Goal: Manage account settings

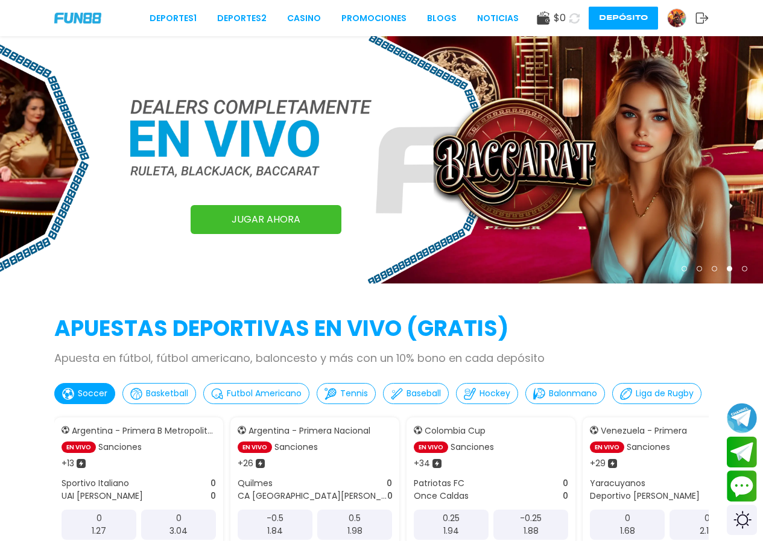
click at [677, 11] on img at bounding box center [677, 18] width 18 height 18
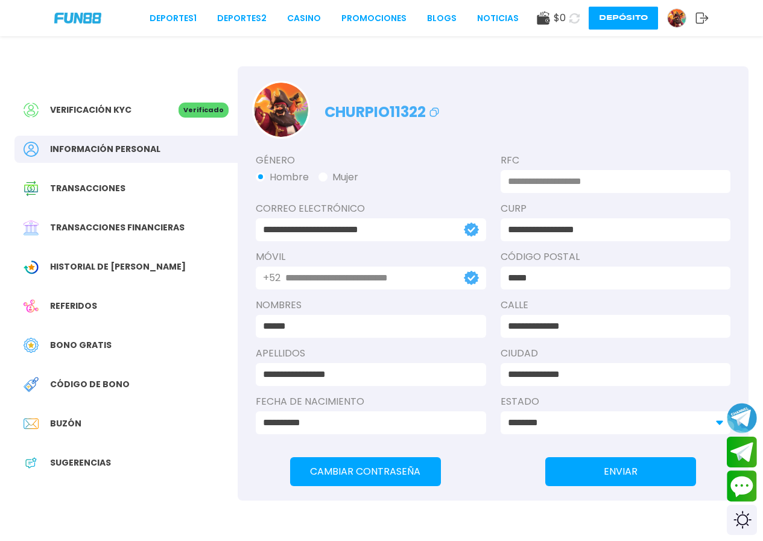
click at [704, 14] on icon at bounding box center [701, 18] width 13 height 12
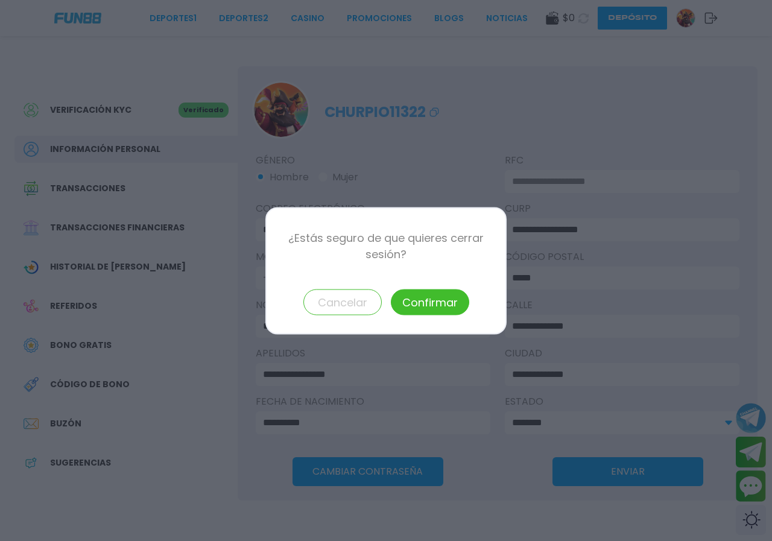
click at [437, 306] on button "Confirmar" at bounding box center [430, 302] width 78 height 26
